Goal: Transaction & Acquisition: Subscribe to service/newsletter

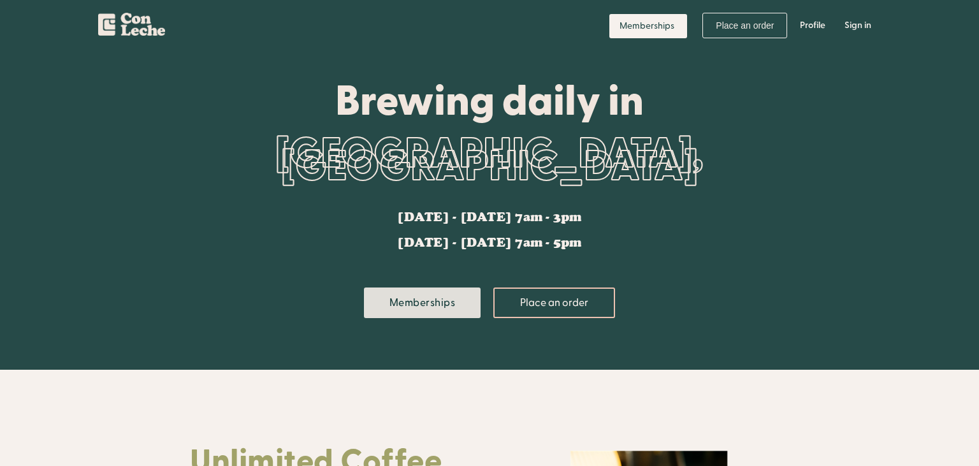
click at [450, 302] on link "Memberships" at bounding box center [422, 303] width 117 height 31
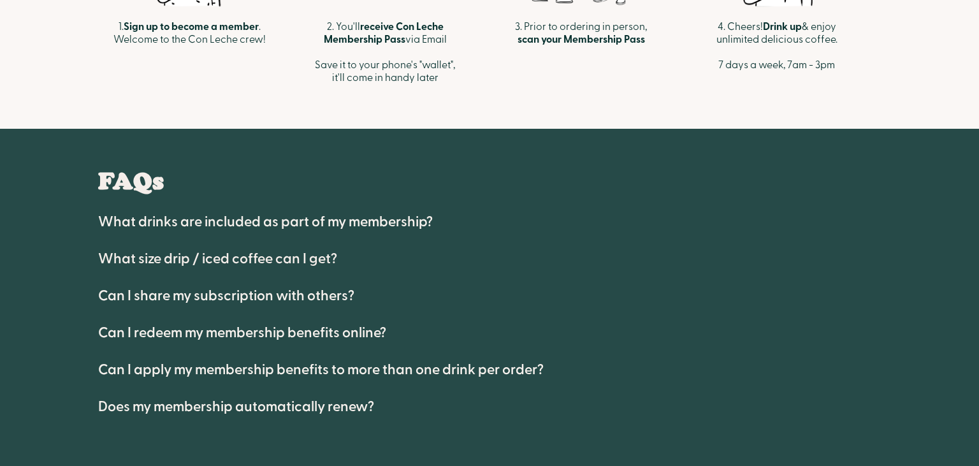
scroll to position [630, 0]
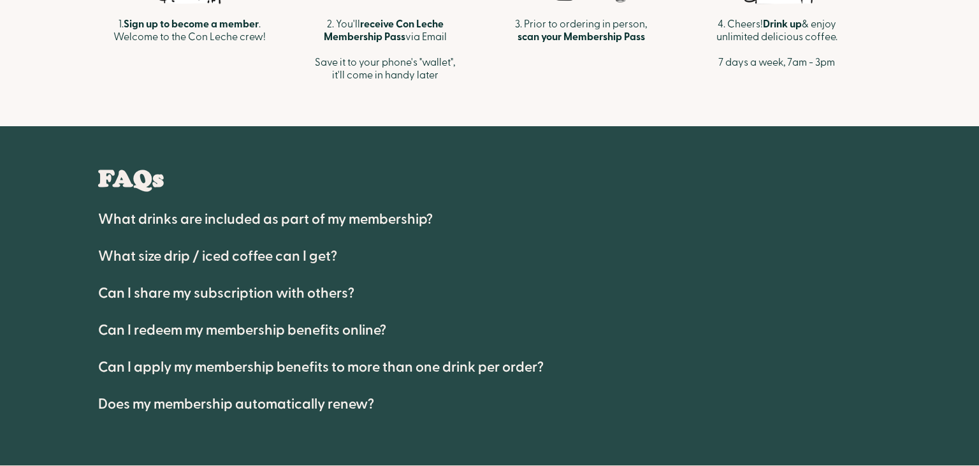
click at [393, 221] on h4 "What drinks are included as part of my membership?" at bounding box center [265, 219] width 335 height 15
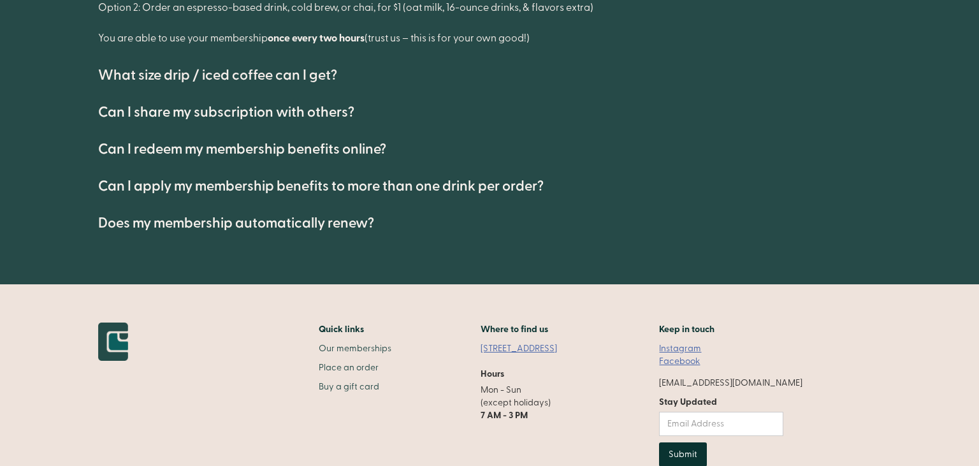
scroll to position [895, 0]
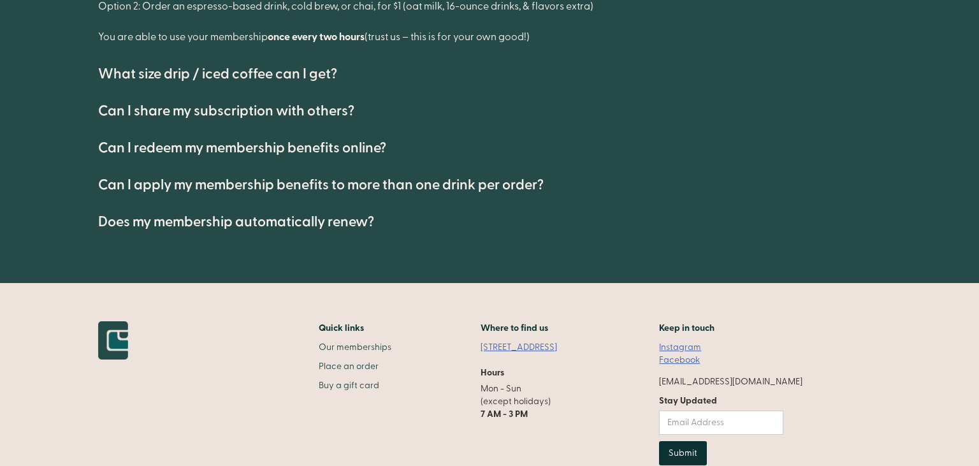
click at [328, 223] on h4 "Does my membership automatically renew?" at bounding box center [236, 221] width 276 height 15
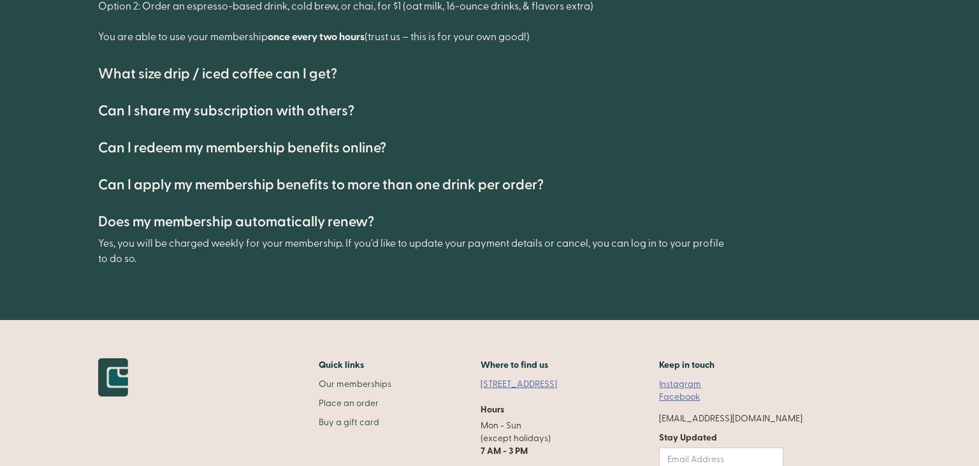
click at [430, 177] on h4 "Can I apply my membership benefits to more than one drink per order?" at bounding box center [321, 184] width 446 height 15
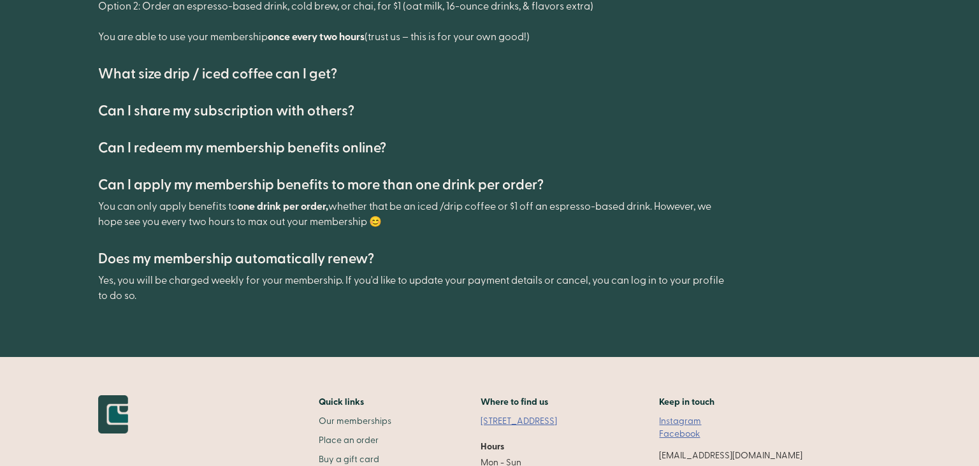
click at [355, 146] on h4 "Can I redeem my membership benefits online?" at bounding box center [242, 147] width 288 height 15
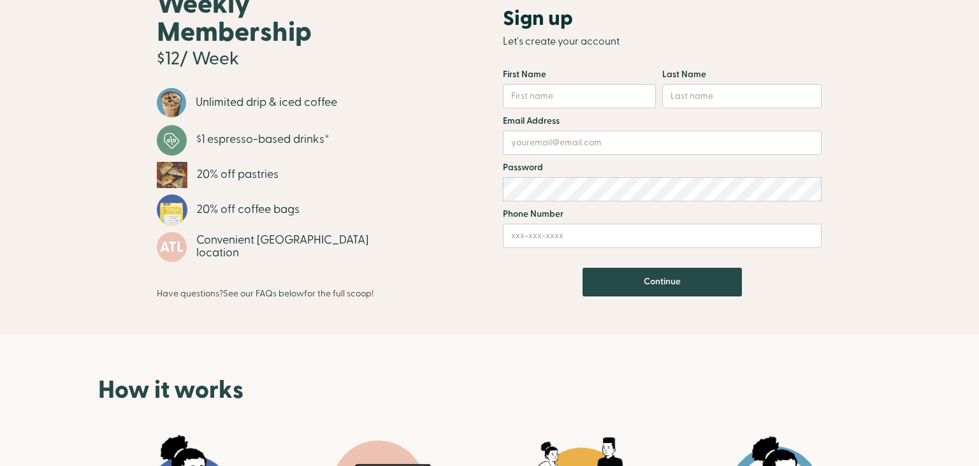
scroll to position [0, 0]
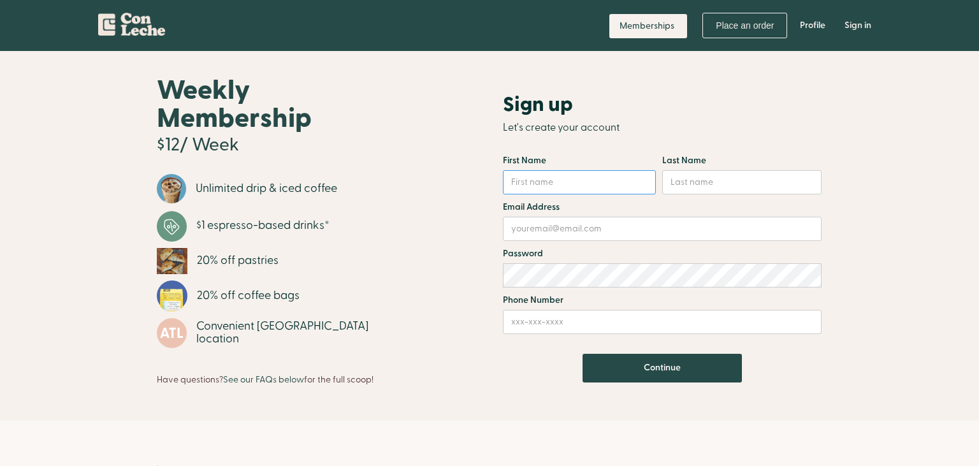
click at [574, 191] on input "Email Form" at bounding box center [579, 182] width 153 height 24
type input "[PERSON_NAME]"
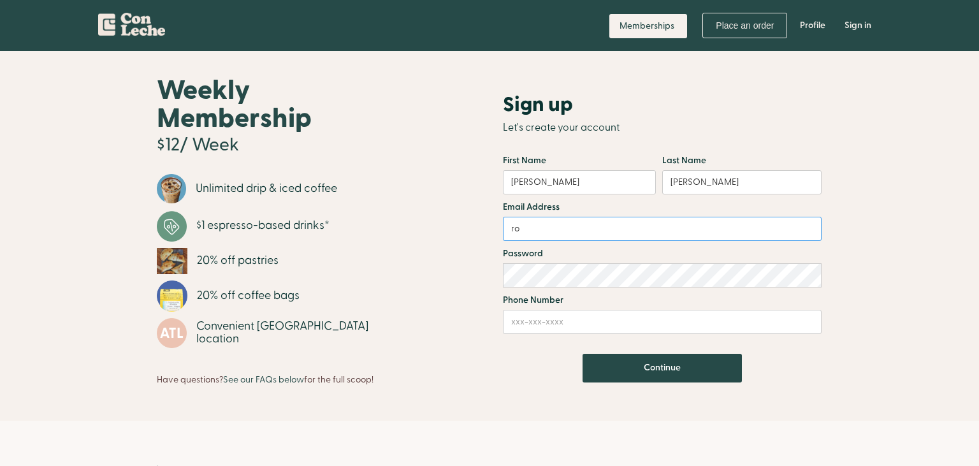
type input "r"
type input "[EMAIL_ADDRESS][DOMAIN_NAME]"
click at [443, 211] on div "Weekly Membership $12/ Week Unlimited drip & iced coffee $1 espresso-based drin…" at bounding box center [319, 235] width 339 height 300
click at [819, 24] on link "Profile" at bounding box center [813, 25] width 45 height 38
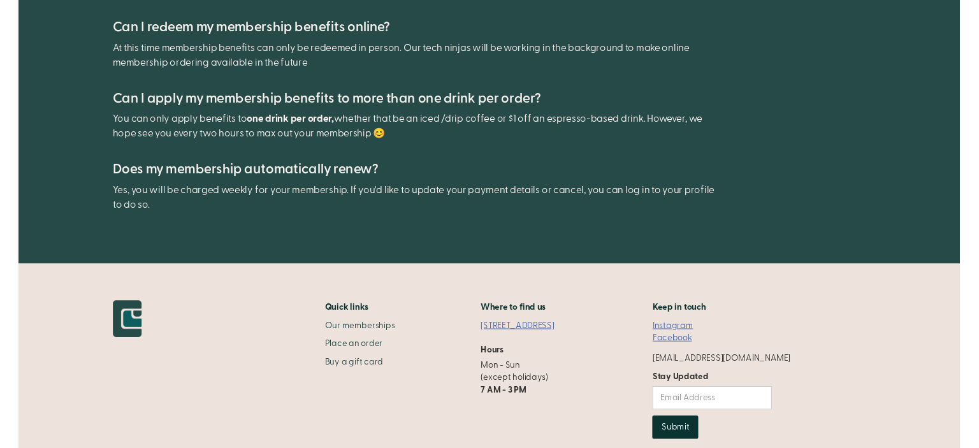
scroll to position [1065, 0]
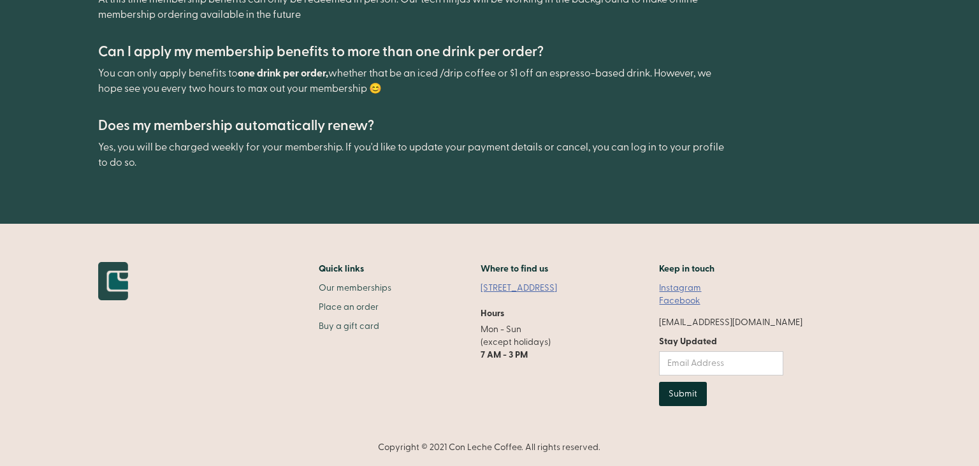
click at [699, 325] on div "[EMAIL_ADDRESS][DOMAIN_NAME]" at bounding box center [730, 322] width 143 height 13
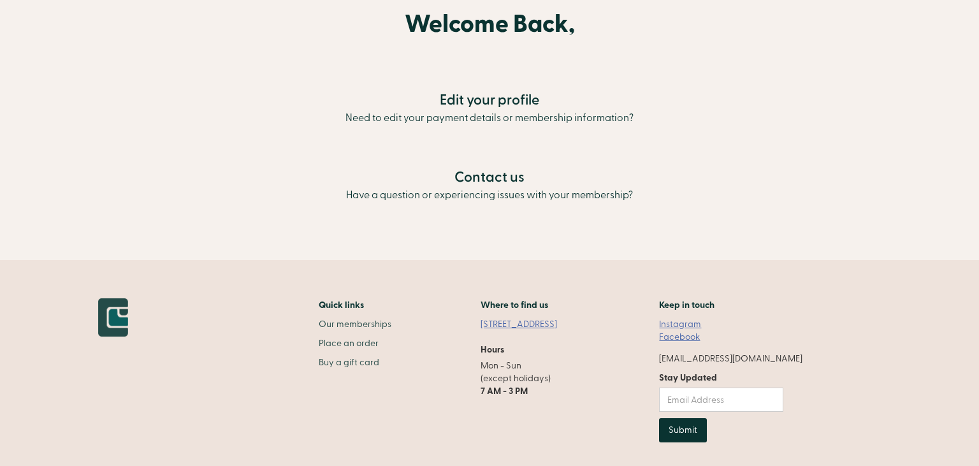
scroll to position [87, 0]
